Goal: Check status: Check status

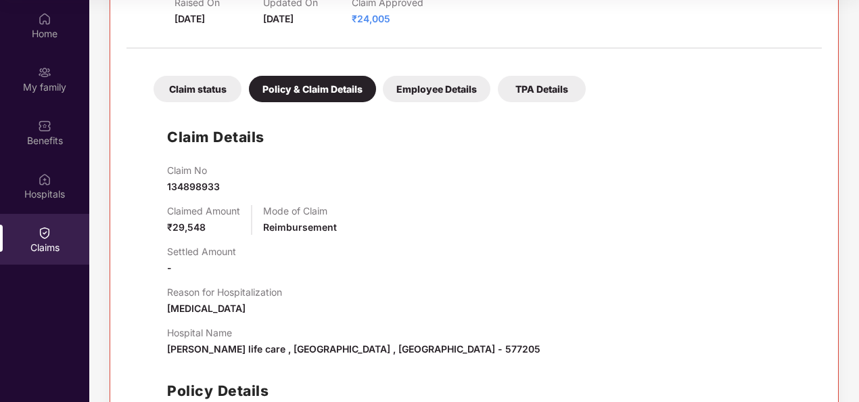
scroll to position [828, 0]
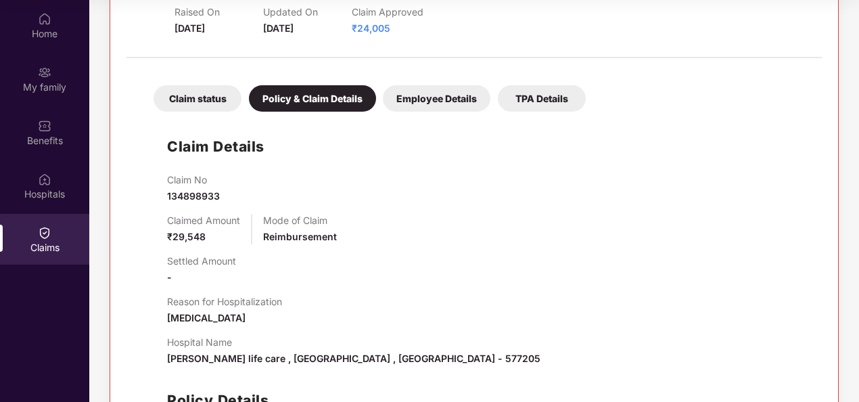
click at [208, 97] on div "Claim status" at bounding box center [198, 98] width 88 height 26
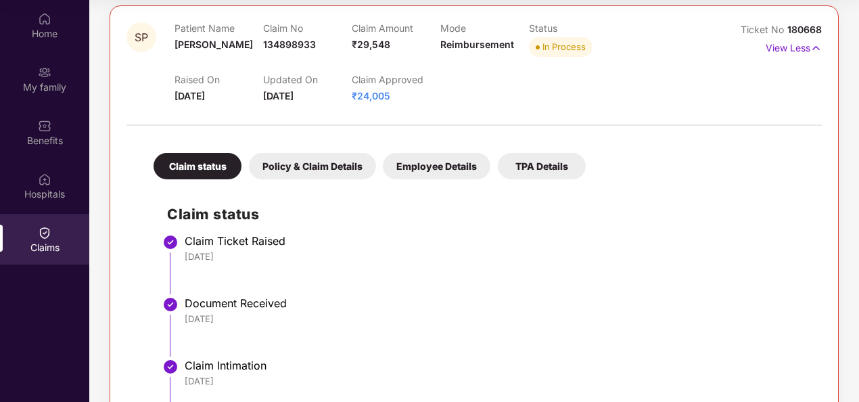
scroll to position [625, 0]
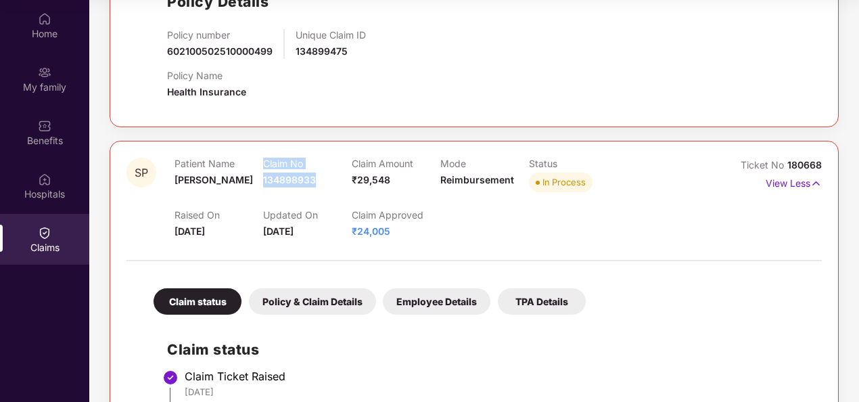
drag, startPoint x: 315, startPoint y: 179, endPoint x: 261, endPoint y: 182, distance: 54.2
click at [261, 182] on div "Patient Name [PERSON_NAME] Claim No 134898933 Claim Amount ₹29,548 Mode Reimbur…" at bounding box center [440, 176] width 531 height 37
drag, startPoint x: 261, startPoint y: 182, endPoint x: 323, endPoint y: 185, distance: 61.7
click at [325, 187] on div "Claim No 134898933" at bounding box center [307, 176] width 89 height 37
click at [321, 181] on div "Claim No 134898933" at bounding box center [307, 176] width 89 height 37
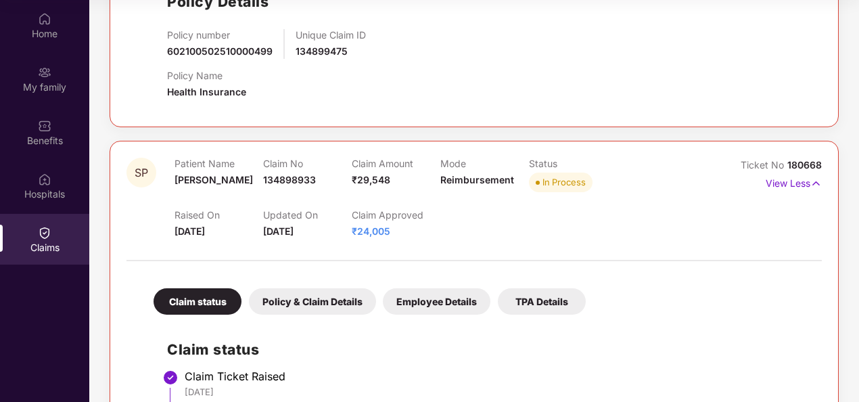
click at [529, 219] on div "Raised On [DATE] Updated On [DATE] Claim Approved ₹24,005" at bounding box center [440, 217] width 531 height 43
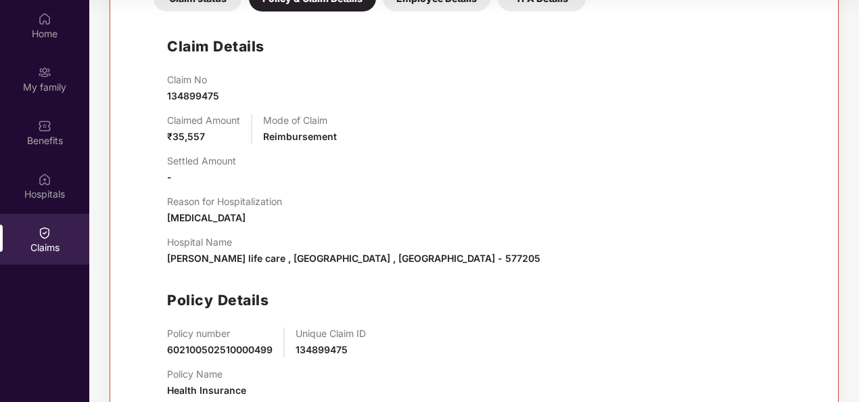
scroll to position [287, 0]
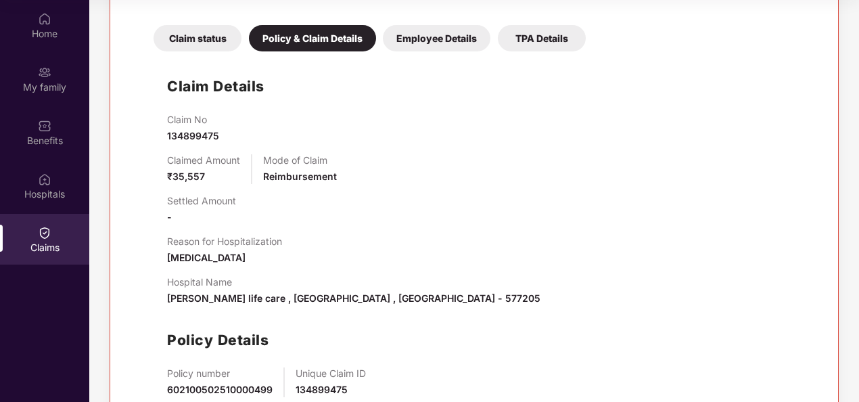
click at [185, 40] on div "Claim status" at bounding box center [198, 38] width 88 height 26
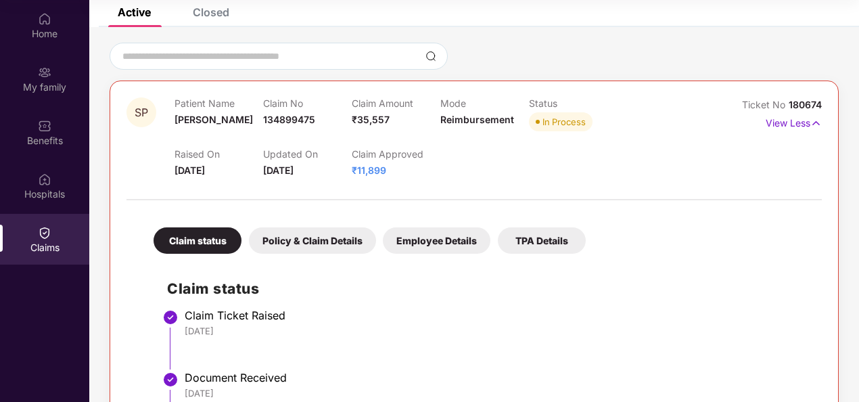
scroll to position [0, 0]
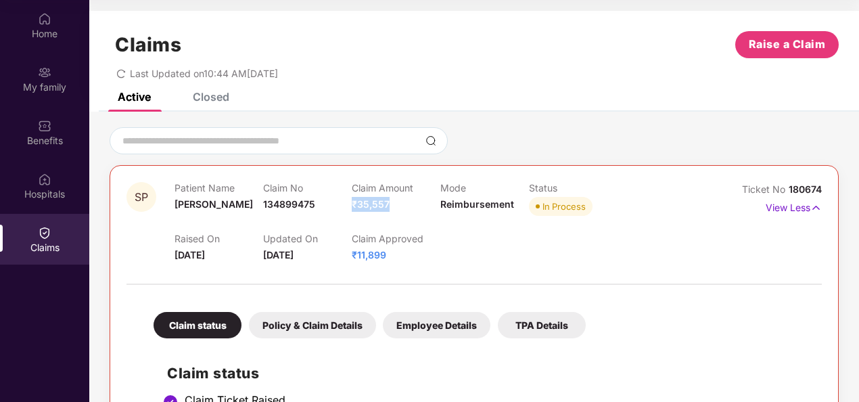
drag, startPoint x: 390, startPoint y: 203, endPoint x: 353, endPoint y: 203, distance: 37.2
click at [353, 203] on div "Claim Amount ₹35,557" at bounding box center [396, 200] width 89 height 37
copy span "₹35,557"
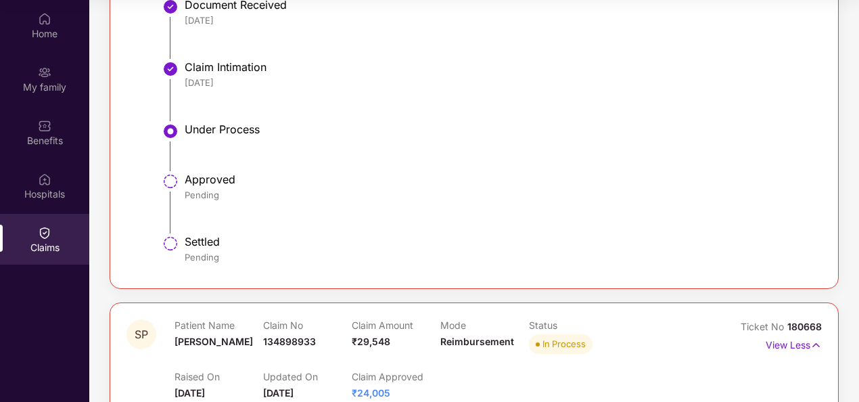
scroll to position [541, 0]
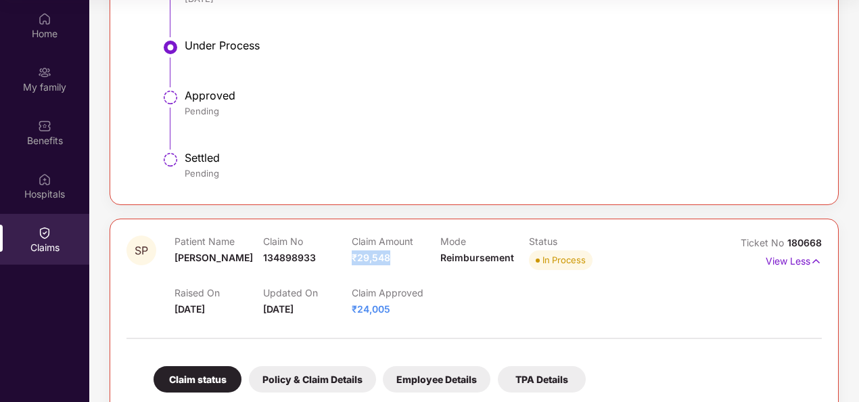
drag, startPoint x: 394, startPoint y: 258, endPoint x: 352, endPoint y: 256, distance: 42.0
click at [352, 256] on div "Claim Amount ₹29,548" at bounding box center [396, 253] width 89 height 37
copy span "₹29,548"
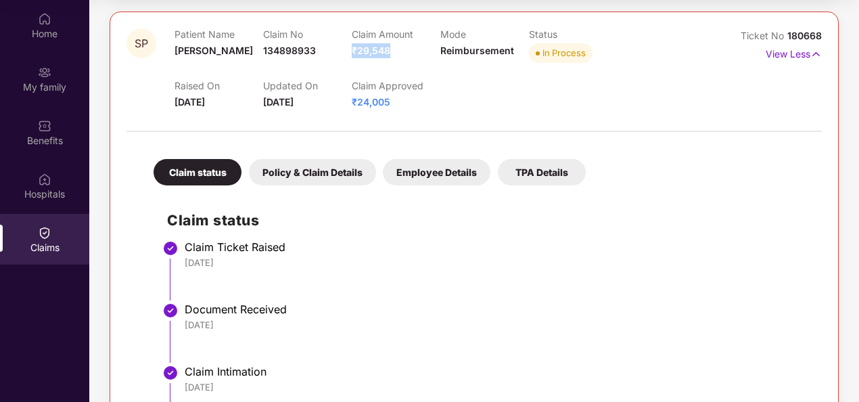
scroll to position [681, 0]
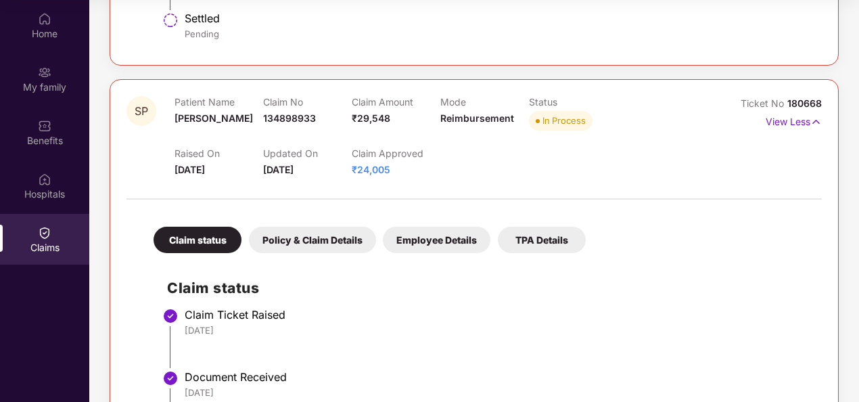
click at [318, 240] on div "Policy & Claim Details" at bounding box center [312, 240] width 127 height 26
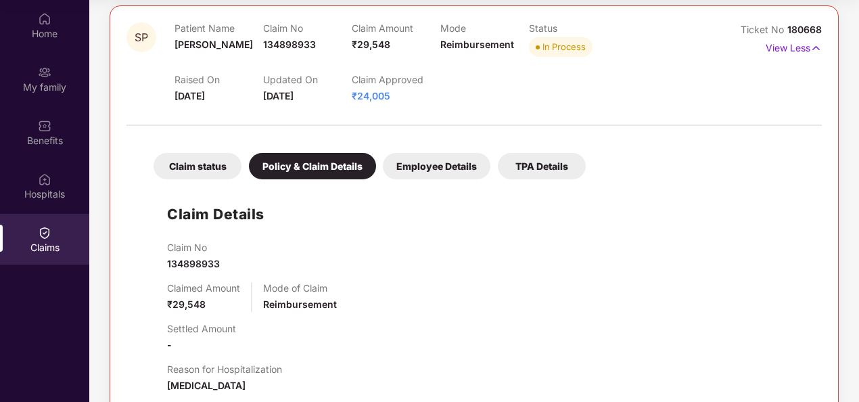
scroll to position [619, 0]
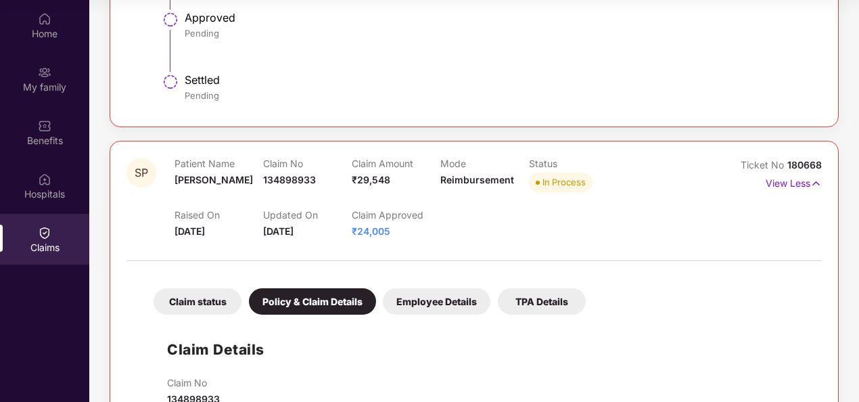
click at [478, 300] on div "Employee Details" at bounding box center [437, 301] width 108 height 26
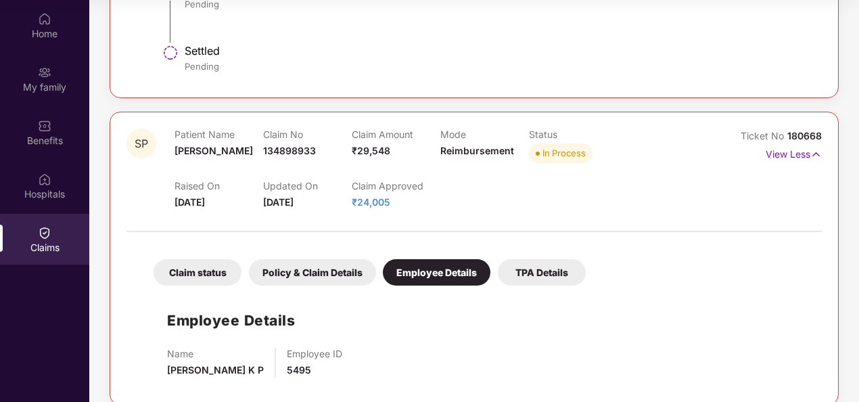
scroll to position [663, 0]
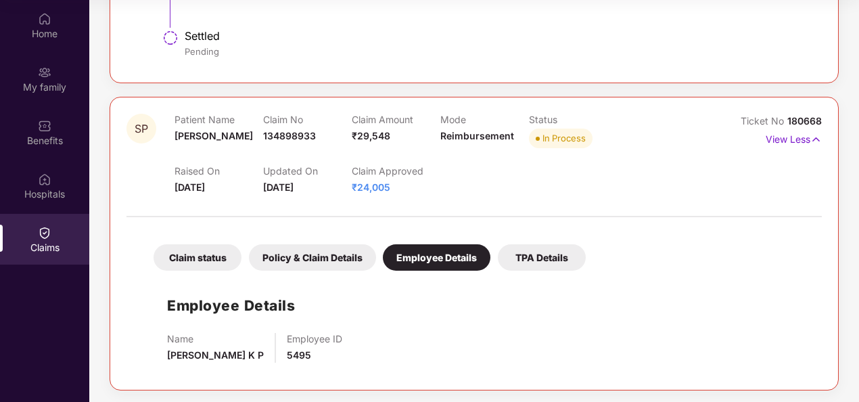
click at [524, 253] on div "TPA Details" at bounding box center [542, 257] width 88 height 26
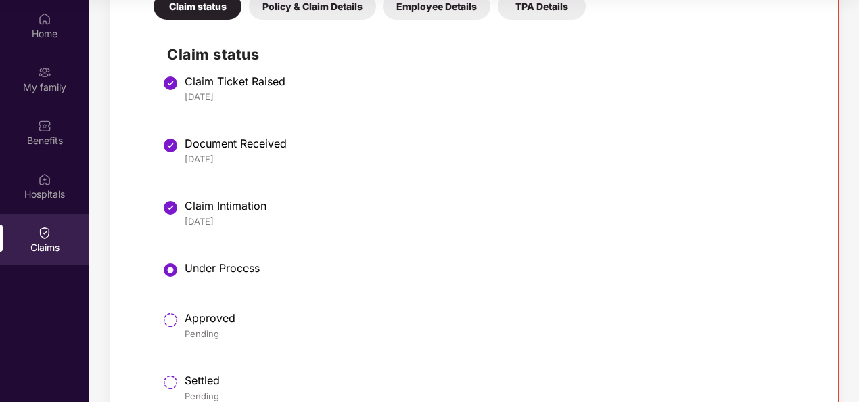
scroll to position [219, 0]
